Goal: Task Accomplishment & Management: Manage account settings

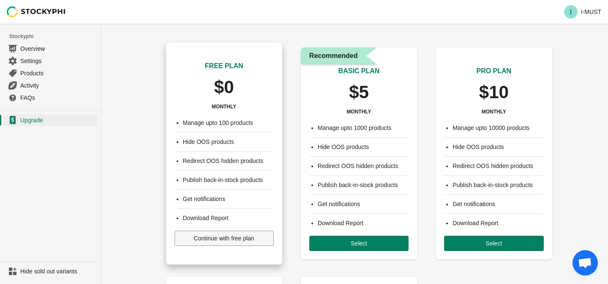
click at [219, 239] on span "Continue with free plan" at bounding box center [224, 238] width 60 height 7
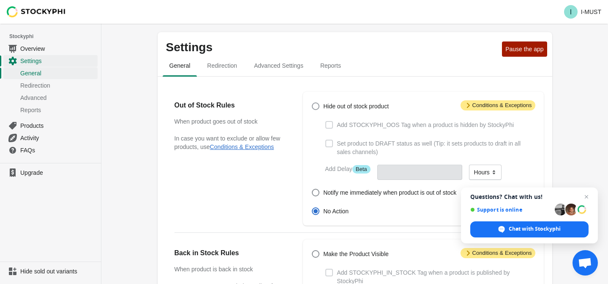
click at [316, 104] on span at bounding box center [316, 106] width 8 height 8
click at [312, 103] on input "Hide out of stock product" at bounding box center [312, 102] width 0 height 0
radio input "true"
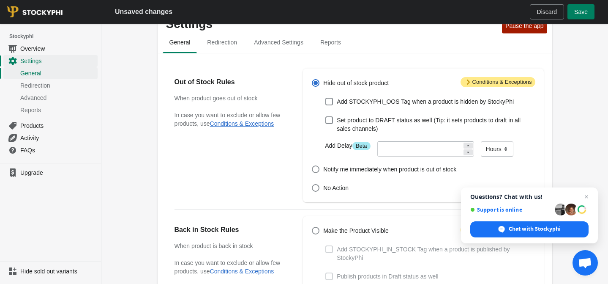
scroll to position [25, 0]
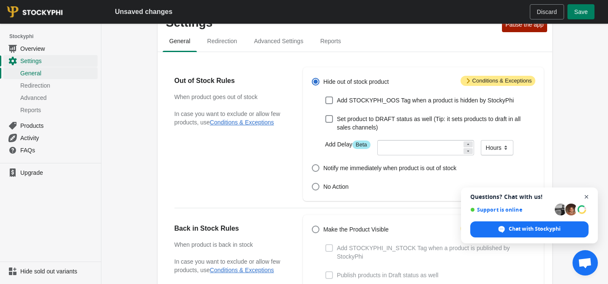
click at [587, 197] on span "Open chat" at bounding box center [587, 197] width 11 height 11
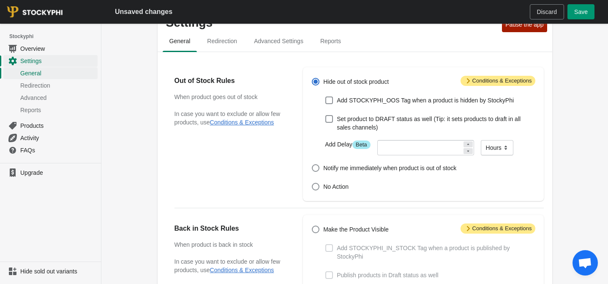
click at [583, 14] on span "Save" at bounding box center [582, 11] width 14 height 7
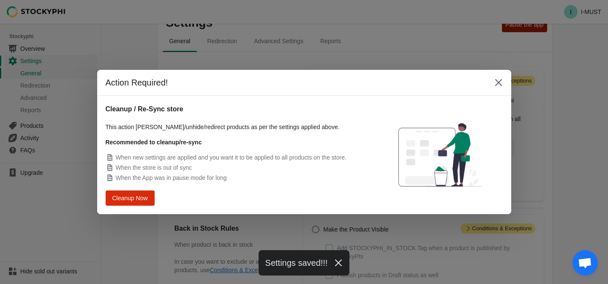
scroll to position [0, 0]
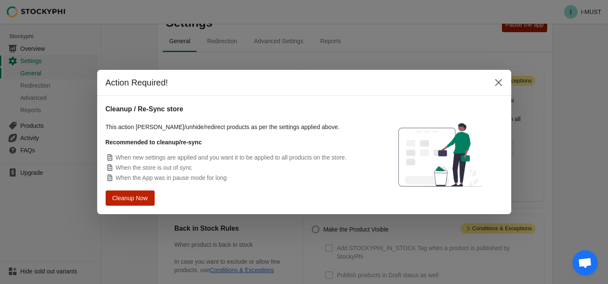
click at [145, 197] on span "Cleanup Now" at bounding box center [130, 198] width 35 height 7
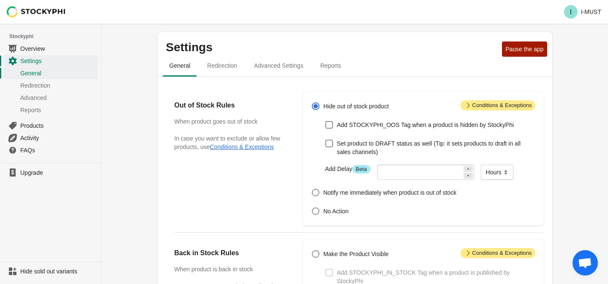
scroll to position [25, 0]
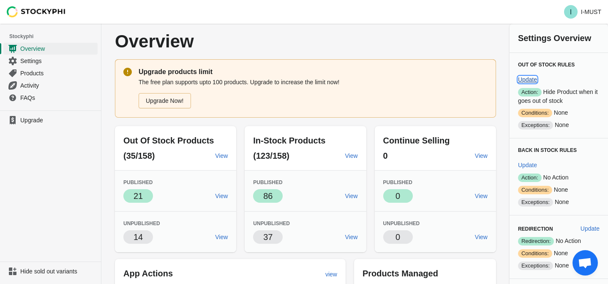
click at [537, 76] on span "Update" at bounding box center [527, 79] width 19 height 7
select select "hours"
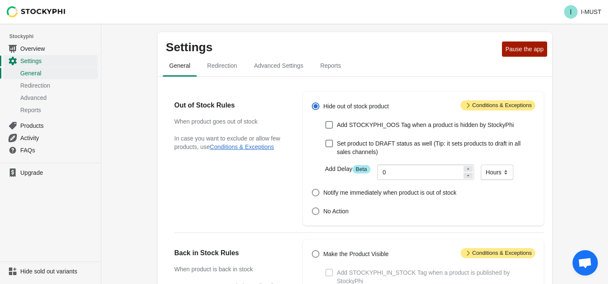
click at [512, 107] on span "Attention Conditions & Exceptions" at bounding box center [498, 105] width 75 height 10
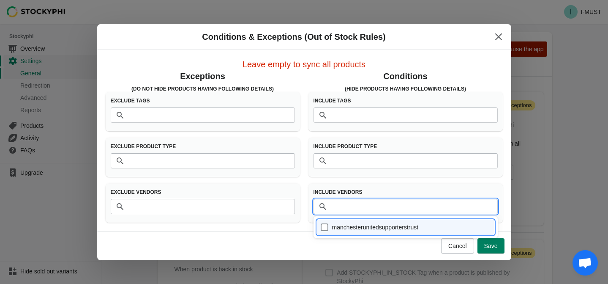
click at [383, 212] on input "Vendors" at bounding box center [414, 206] width 167 height 15
click at [357, 227] on div "manchesterunitedsupporterstrust" at bounding box center [406, 227] width 171 height 12
checkbox input "true"
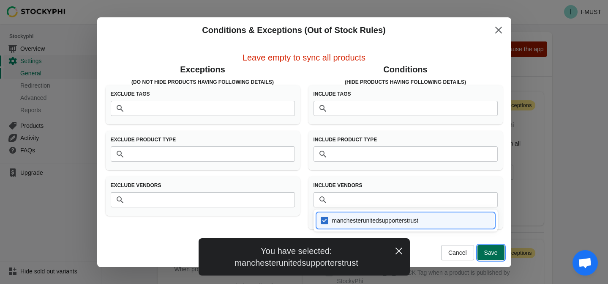
click at [495, 255] on span "Save" at bounding box center [492, 252] width 14 height 7
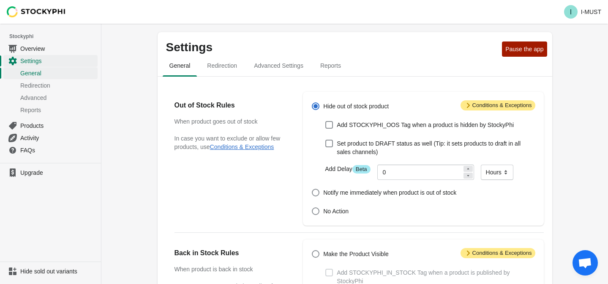
click at [501, 107] on span "Attention Conditions & Exceptions" at bounding box center [498, 105] width 75 height 10
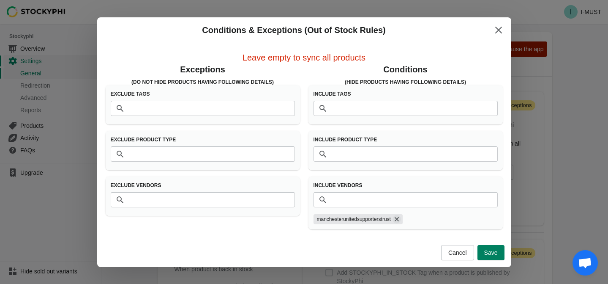
click at [399, 218] on icon "Remove manchesterunitedsupporterstrust" at bounding box center [397, 219] width 4 height 4
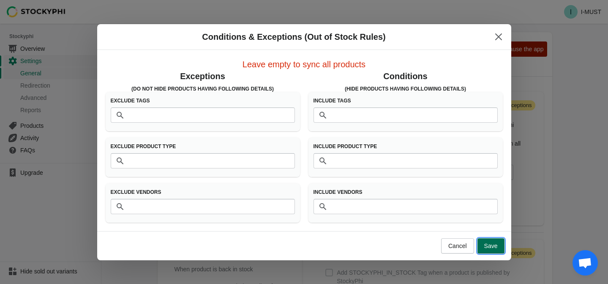
click at [489, 249] on button "Save" at bounding box center [491, 245] width 27 height 15
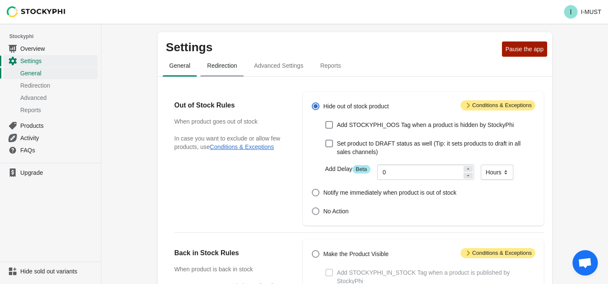
click at [219, 65] on span "Redirection" at bounding box center [222, 65] width 44 height 15
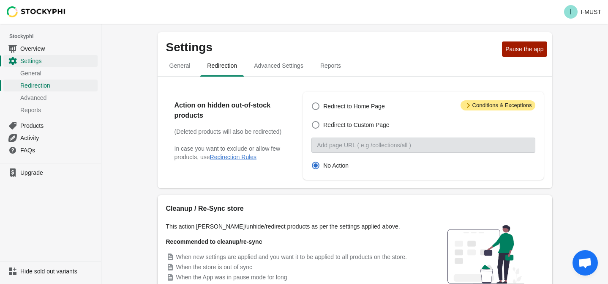
click at [36, 42] on li "Stockyphi" at bounding box center [50, 36] width 101 height 12
click at [36, 46] on span "Overview" at bounding box center [58, 48] width 76 height 8
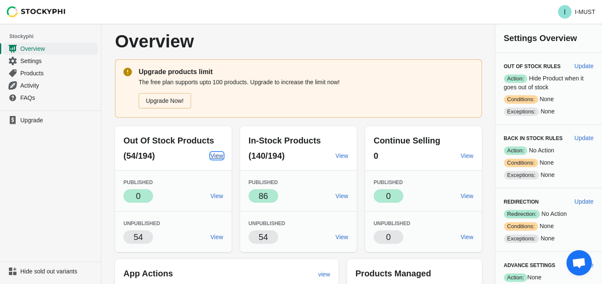
click at [215, 158] on span "View" at bounding box center [217, 155] width 13 height 7
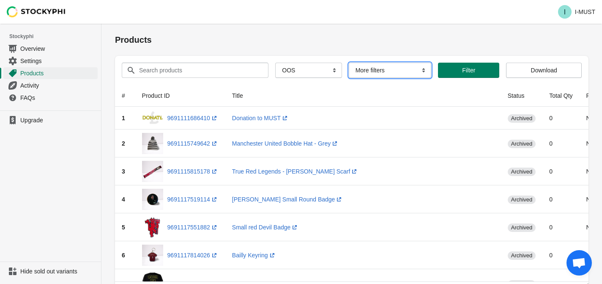
click at [420, 72] on select "More filters Delayed product hide" at bounding box center [390, 70] width 82 height 15
click at [513, 97] on th "Status" at bounding box center [522, 96] width 42 height 22
click at [321, 71] on select "All Products InStock InStock Published InStock Un-Published OOS OOS Published O…" at bounding box center [308, 70] width 66 height 15
click at [467, 67] on span "Filter" at bounding box center [468, 70] width 13 height 7
click at [406, 71] on select "More filters Delayed product hide" at bounding box center [390, 70] width 82 height 15
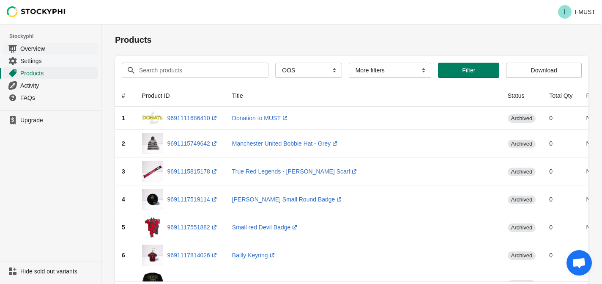
click at [47, 46] on span "Overview" at bounding box center [58, 48] width 76 height 8
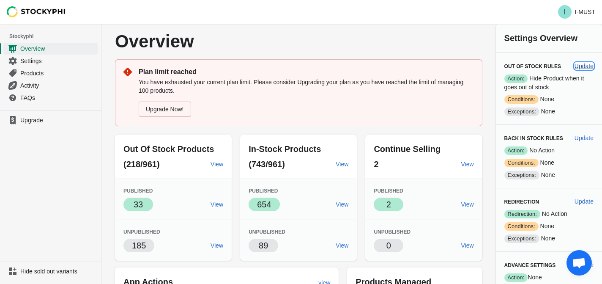
click at [588, 66] on span "Update" at bounding box center [584, 66] width 19 height 7
select select "hours"
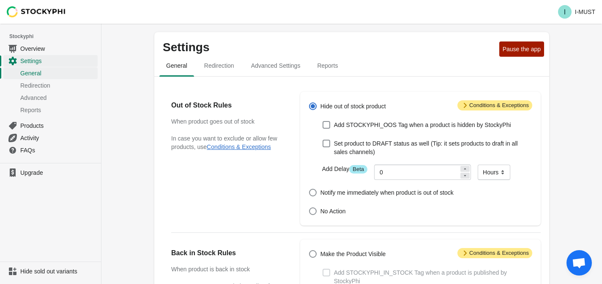
click at [502, 101] on span "Attention Conditions & Exceptions" at bounding box center [495, 105] width 75 height 10
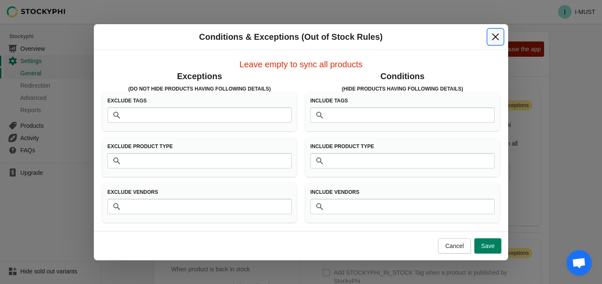
click at [499, 37] on icon "Close" at bounding box center [495, 37] width 8 height 8
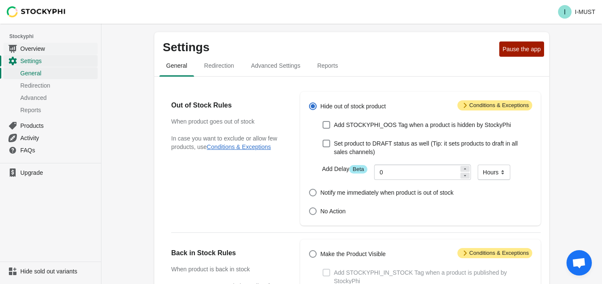
click at [50, 49] on span "Overview" at bounding box center [58, 48] width 76 height 8
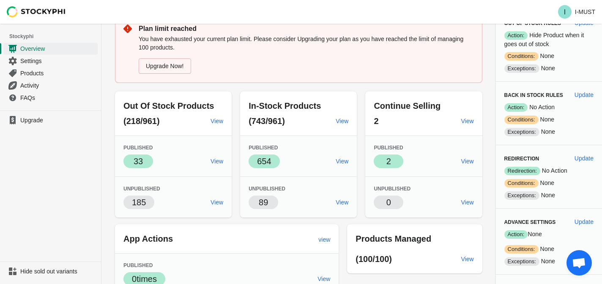
scroll to position [44, 0]
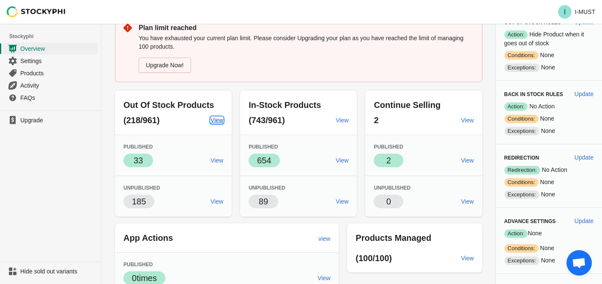
click at [214, 120] on span "View" at bounding box center [217, 120] width 13 height 7
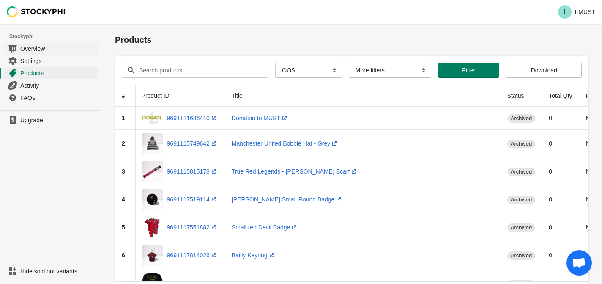
click at [55, 51] on span "Overview" at bounding box center [58, 48] width 76 height 8
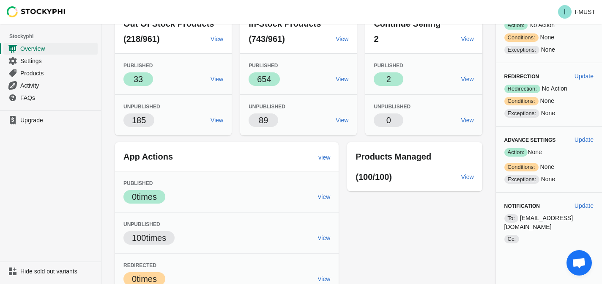
scroll to position [148, 0]
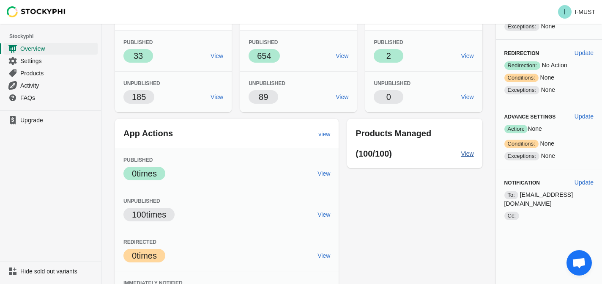
click at [465, 153] on span "View" at bounding box center [467, 153] width 13 height 7
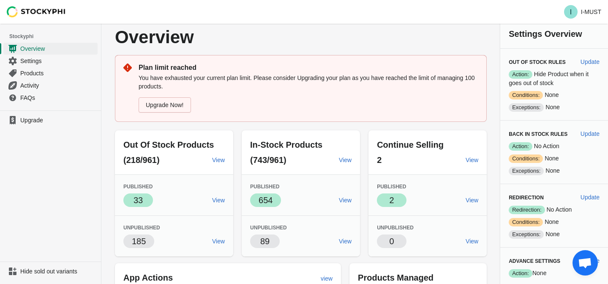
scroll to position [0, 0]
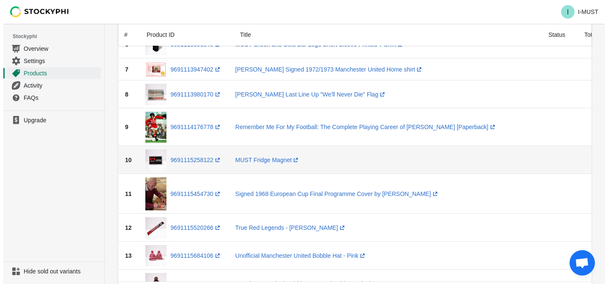
scroll to position [246, 0]
